Goal: Task Accomplishment & Management: Manage account settings

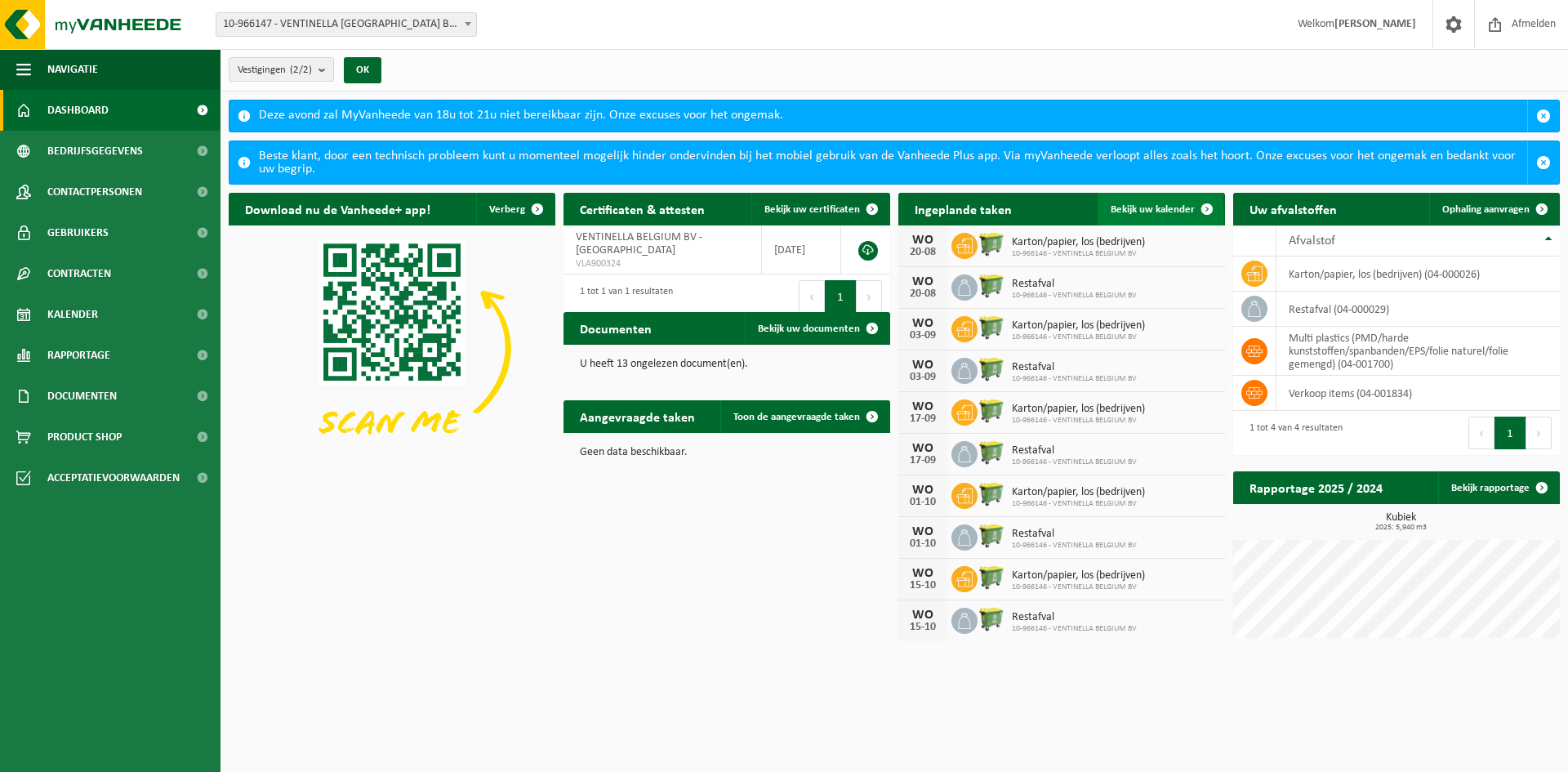
click at [1145, 204] on span "Bekijk uw kalender" at bounding box center [1153, 209] width 84 height 11
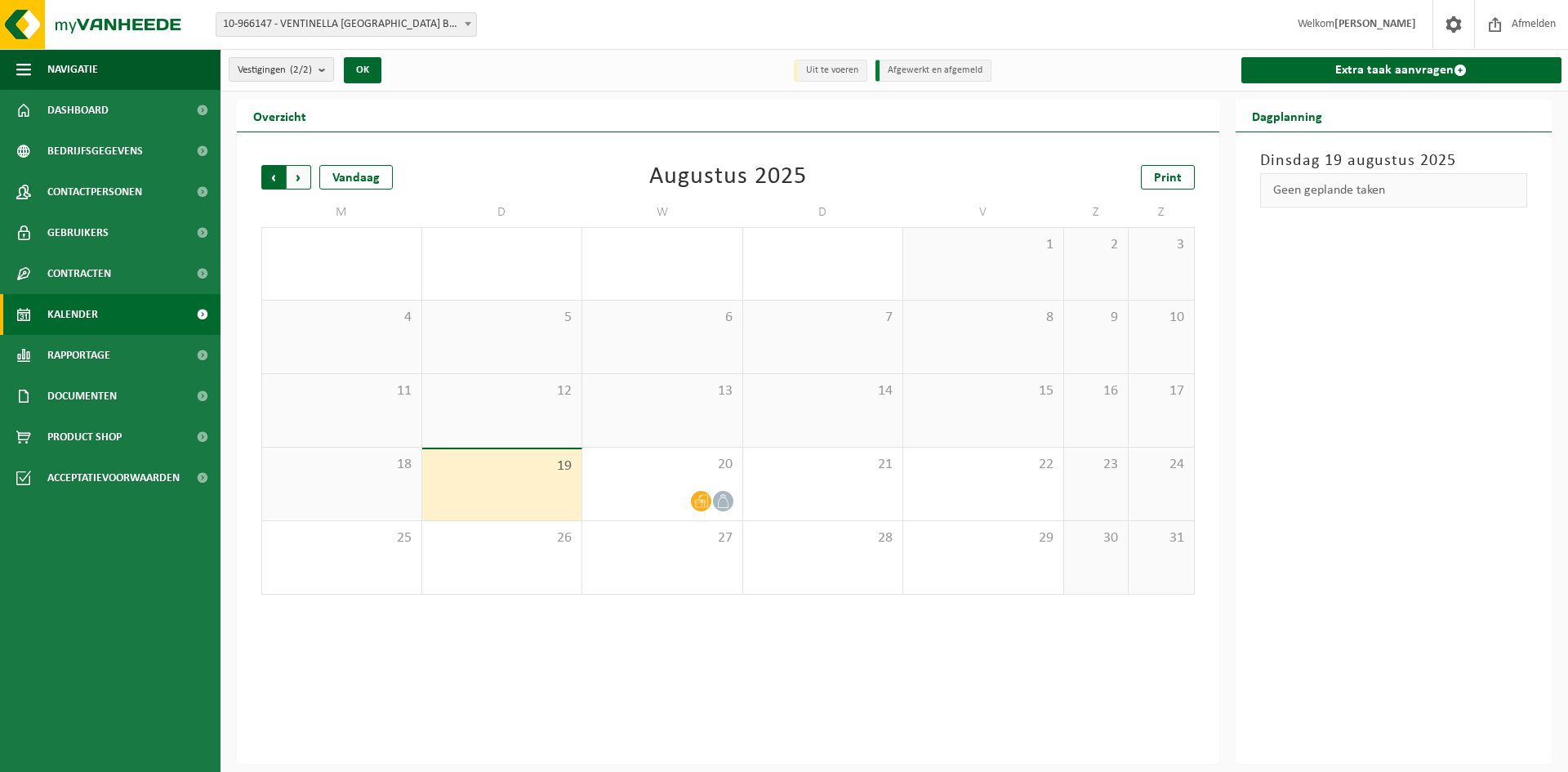
click at [298, 172] on span "Volgende" at bounding box center [299, 177] width 24 height 24
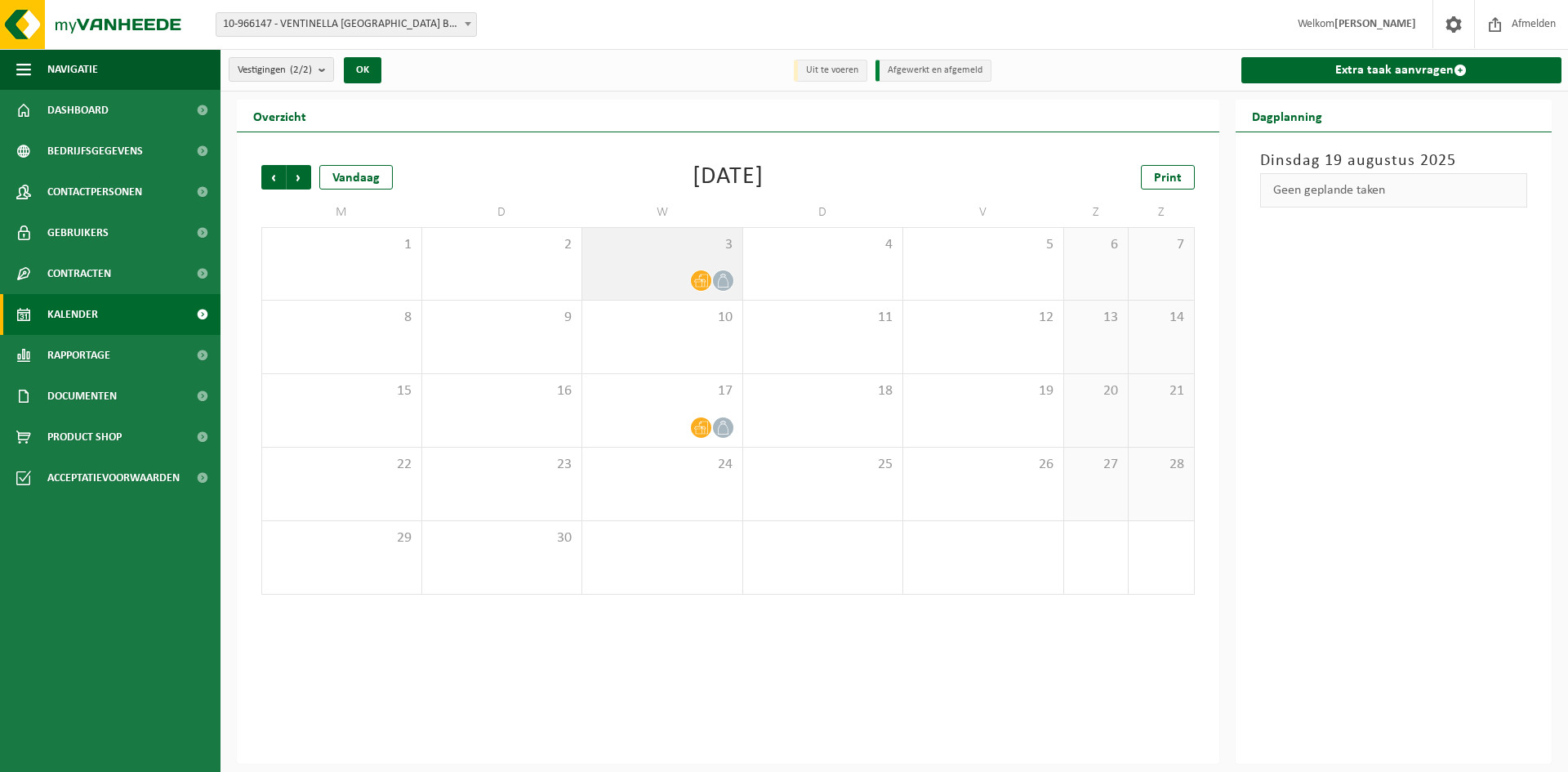
click at [708, 284] on icon at bounding box center [701, 280] width 13 height 13
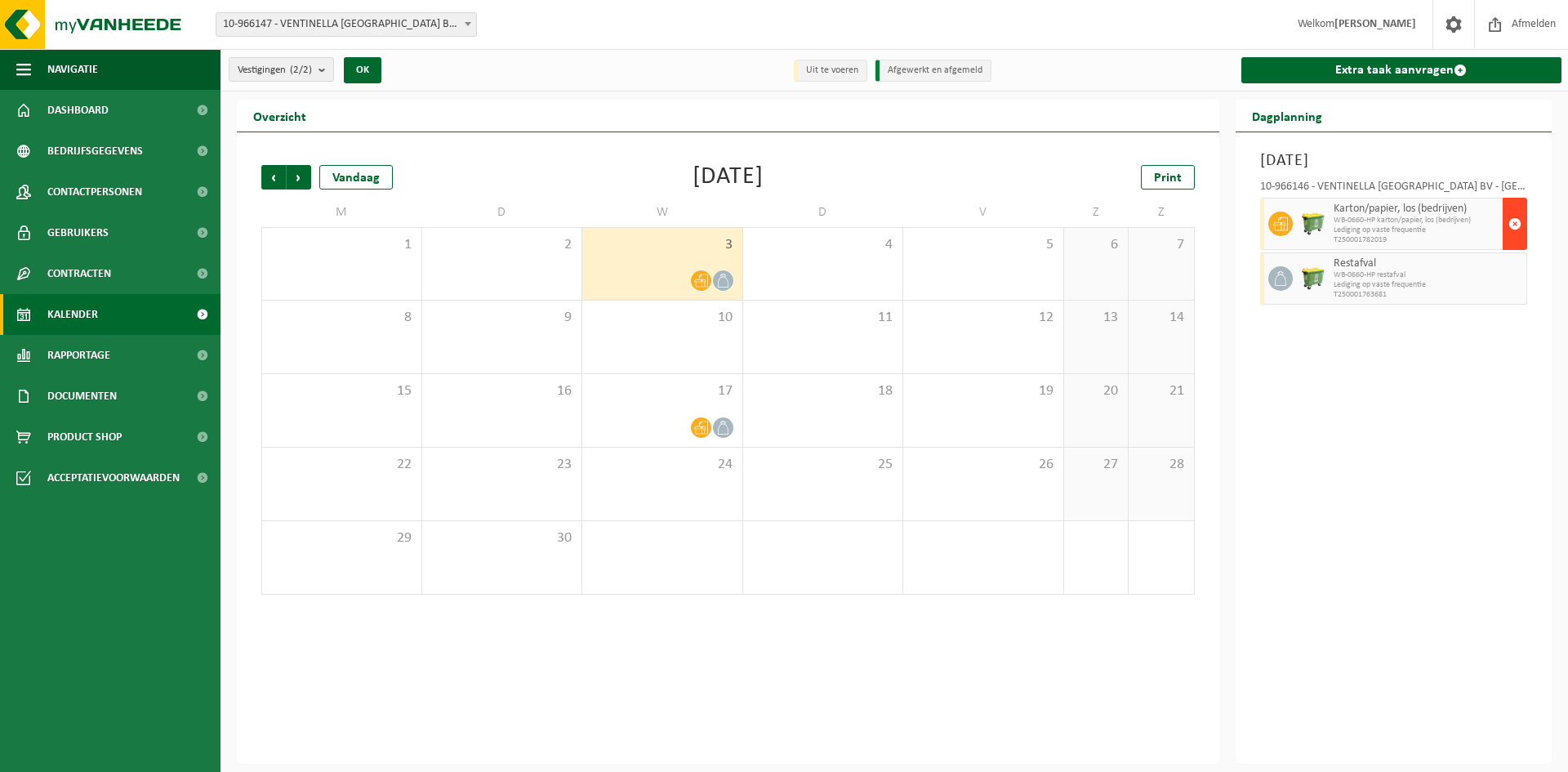
click at [1513, 229] on span "button" at bounding box center [1515, 224] width 13 height 33
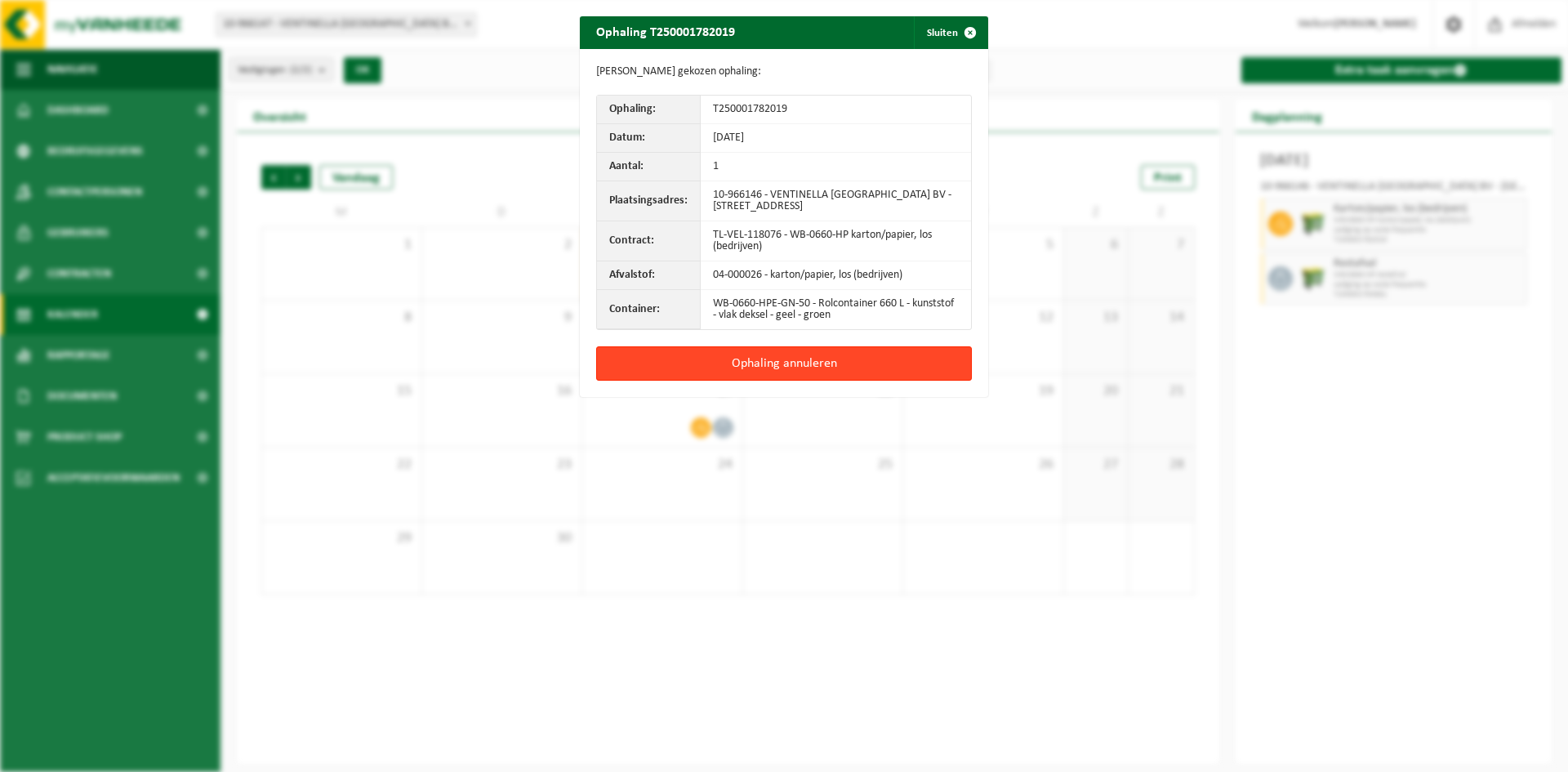
click at [875, 357] on button "Ophaling annuleren" at bounding box center [784, 364] width 375 height 35
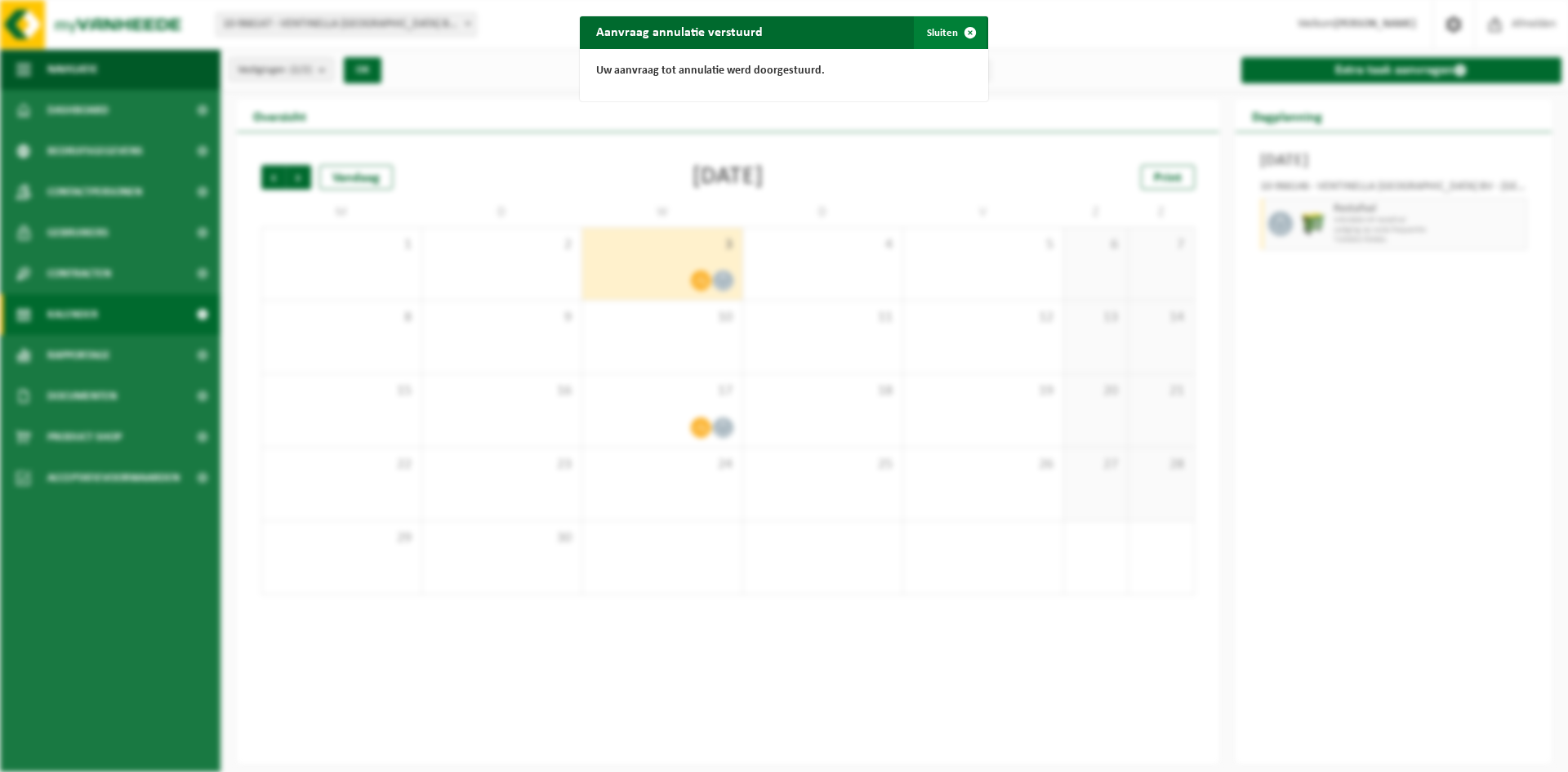
click at [954, 24] on span "button" at bounding box center [970, 32] width 33 height 33
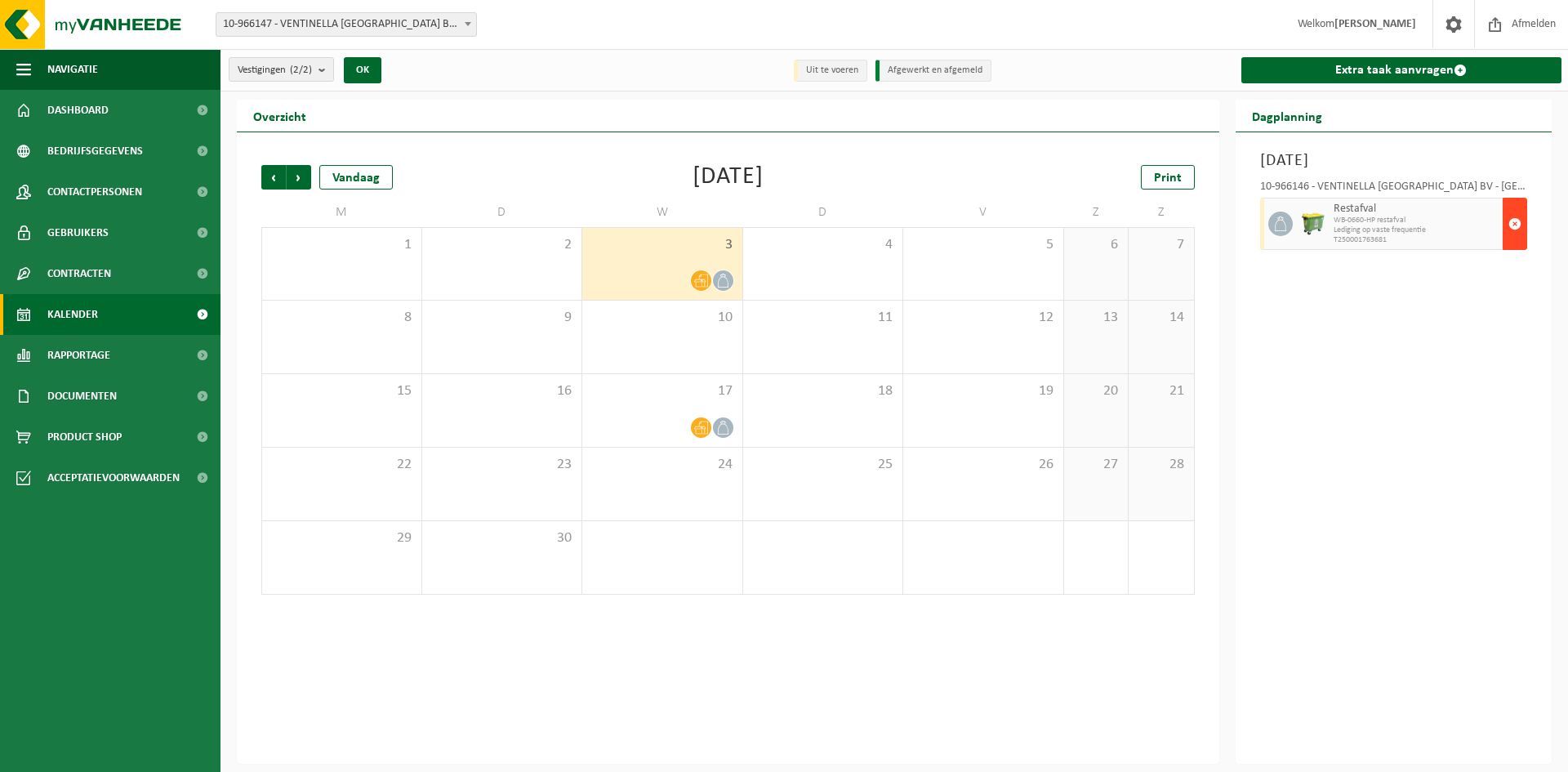
click at [1522, 220] on button "button" at bounding box center [1515, 224] width 24 height 52
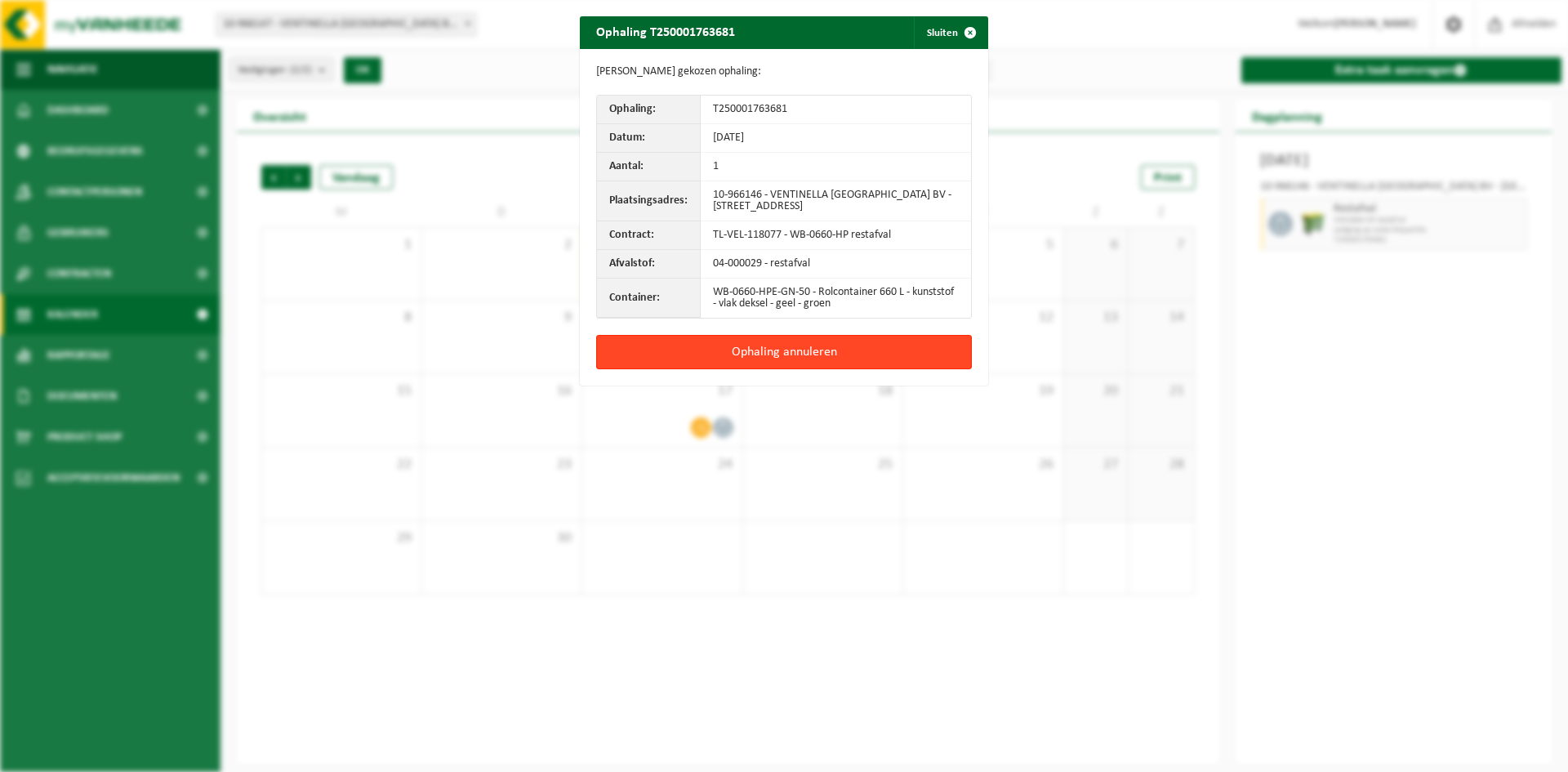
click at [862, 342] on button "Ophaling annuleren" at bounding box center [784, 352] width 375 height 35
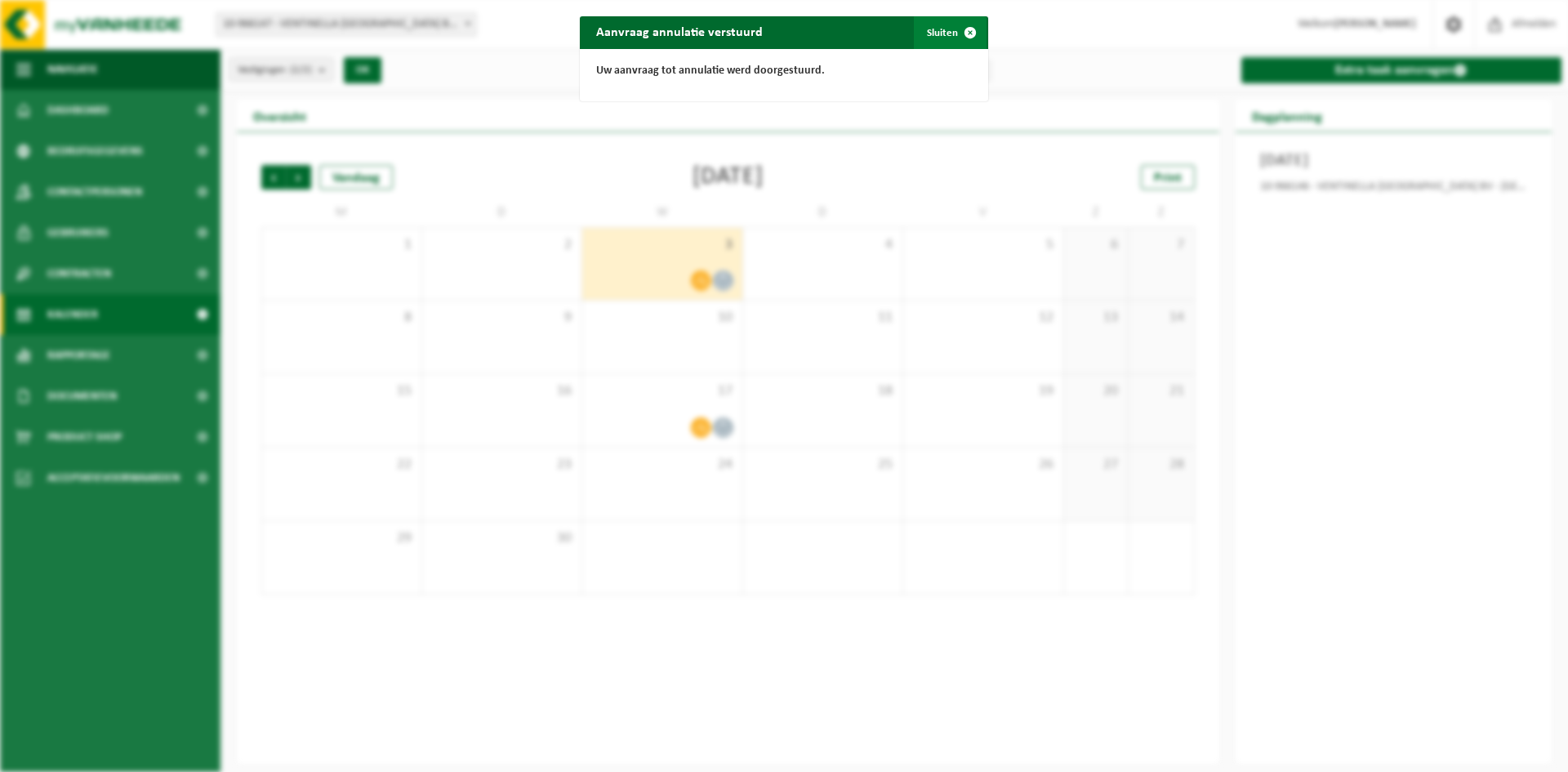
click at [954, 35] on span "button" at bounding box center [970, 32] width 33 height 33
